Goal: Transaction & Acquisition: Purchase product/service

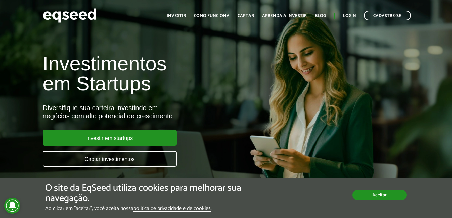
click at [377, 197] on button "Aceitar" at bounding box center [380, 195] width 55 height 11
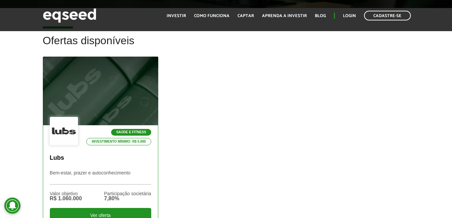
scroll to position [234, 0]
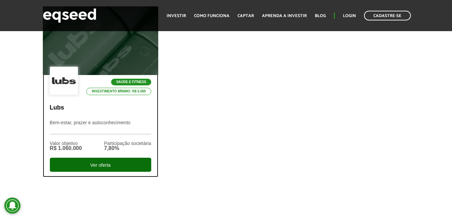
click at [74, 169] on div "Ver oferta" at bounding box center [100, 165] width 101 height 14
click at [85, 165] on div "Ver oferta" at bounding box center [100, 165] width 101 height 14
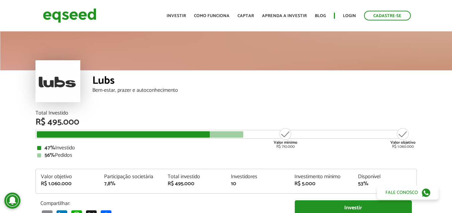
drag, startPoint x: 207, startPoint y: 134, endPoint x: 170, endPoint y: 137, distance: 37.3
click at [170, 137] on div at bounding box center [123, 134] width 173 height 6
click at [286, 135] on div "Valor mínimo R$ 710.000" at bounding box center [285, 137] width 25 height 21
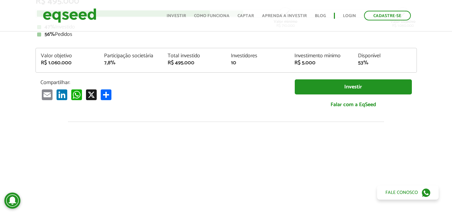
scroll to position [134, 0]
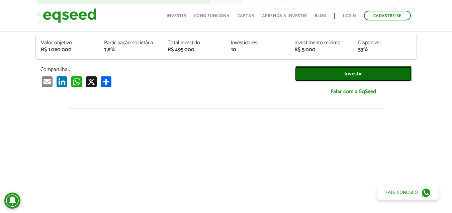
click at [342, 73] on link "Investir" at bounding box center [353, 73] width 117 height 15
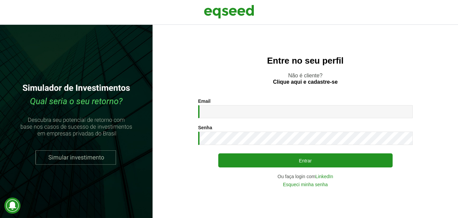
click at [247, 98] on div "Email * Digite seu endereço de e-mail." at bounding box center [305, 108] width 214 height 20
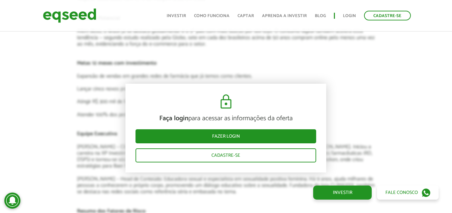
scroll to position [938, 0]
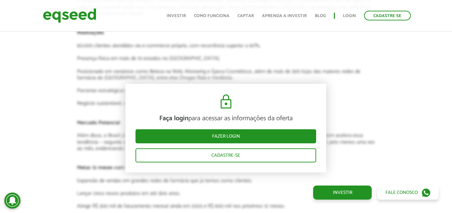
click at [401, 119] on div "Faça login para acessar as informações da oferta Fazer login Cadastre-se Aprese…" at bounding box center [226, 123] width 463 height 1152
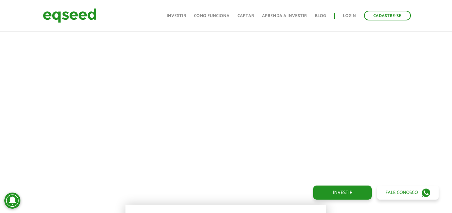
scroll to position [268, 0]
click at [243, 17] on link "Captar" at bounding box center [246, 16] width 16 height 4
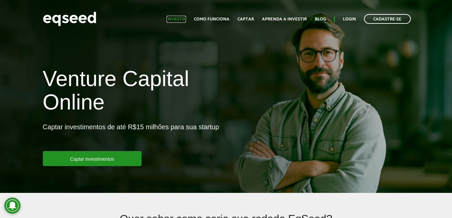
click at [179, 21] on link "Investir" at bounding box center [176, 19] width 19 height 4
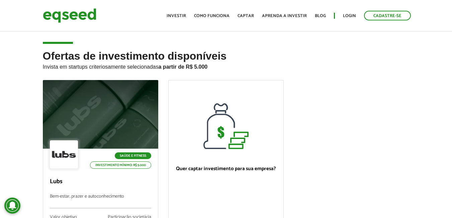
click at [0, 29] on header "Cadastre-se Toggle navigation Toggle navigation Início Investir Como funciona C…" at bounding box center [226, 15] width 452 height 31
